Goal: Find specific page/section: Find specific page/section

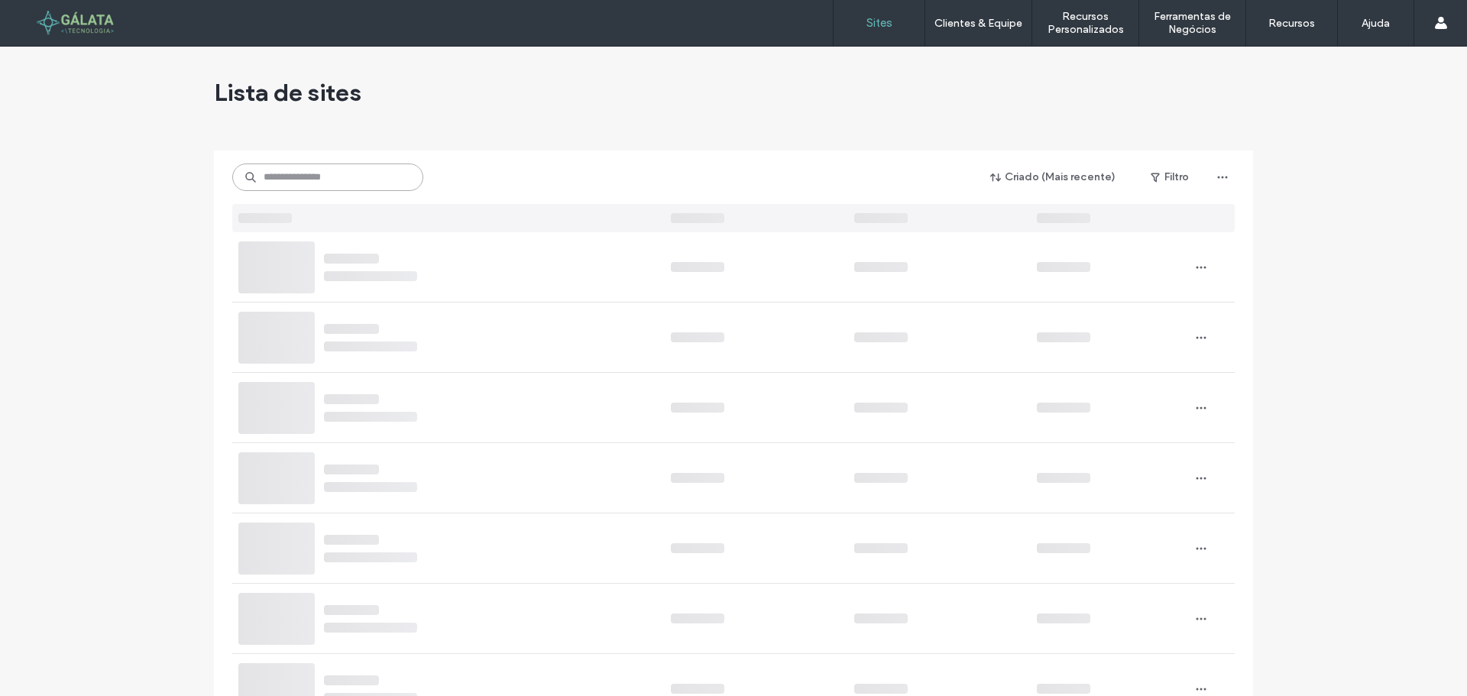
click at [354, 182] on input at bounding box center [327, 176] width 191 height 27
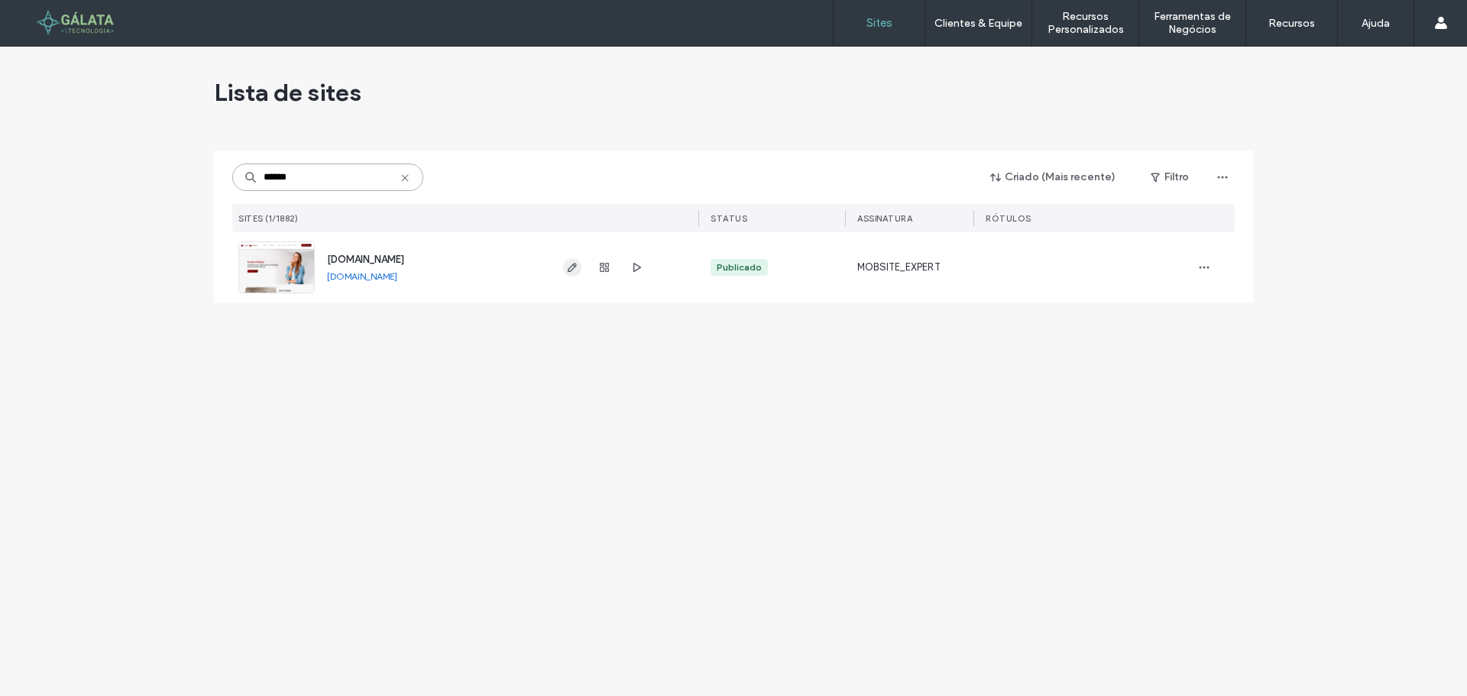
type input "******"
click at [571, 270] on use "button" at bounding box center [572, 267] width 9 height 9
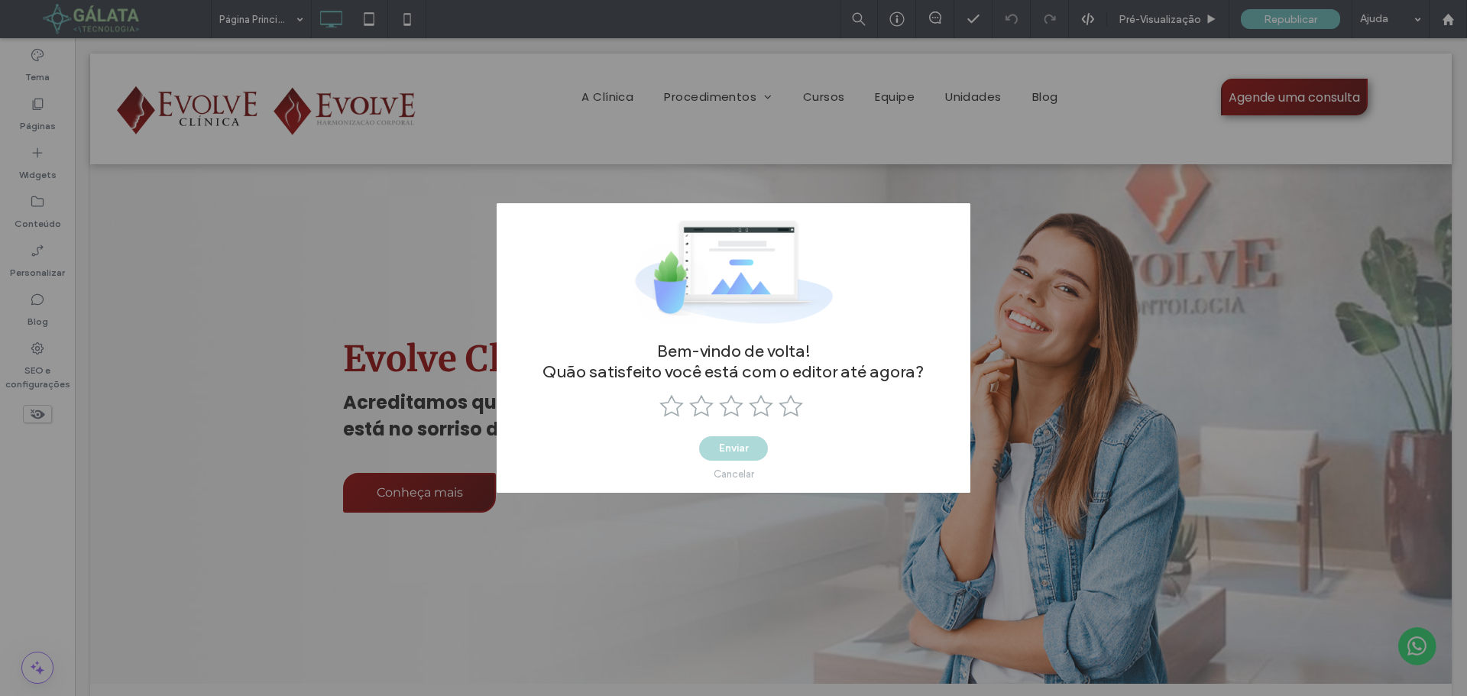
click at [733, 479] on div "Cancelar" at bounding box center [733, 473] width 40 height 11
